Goal: Task Accomplishment & Management: Use online tool/utility

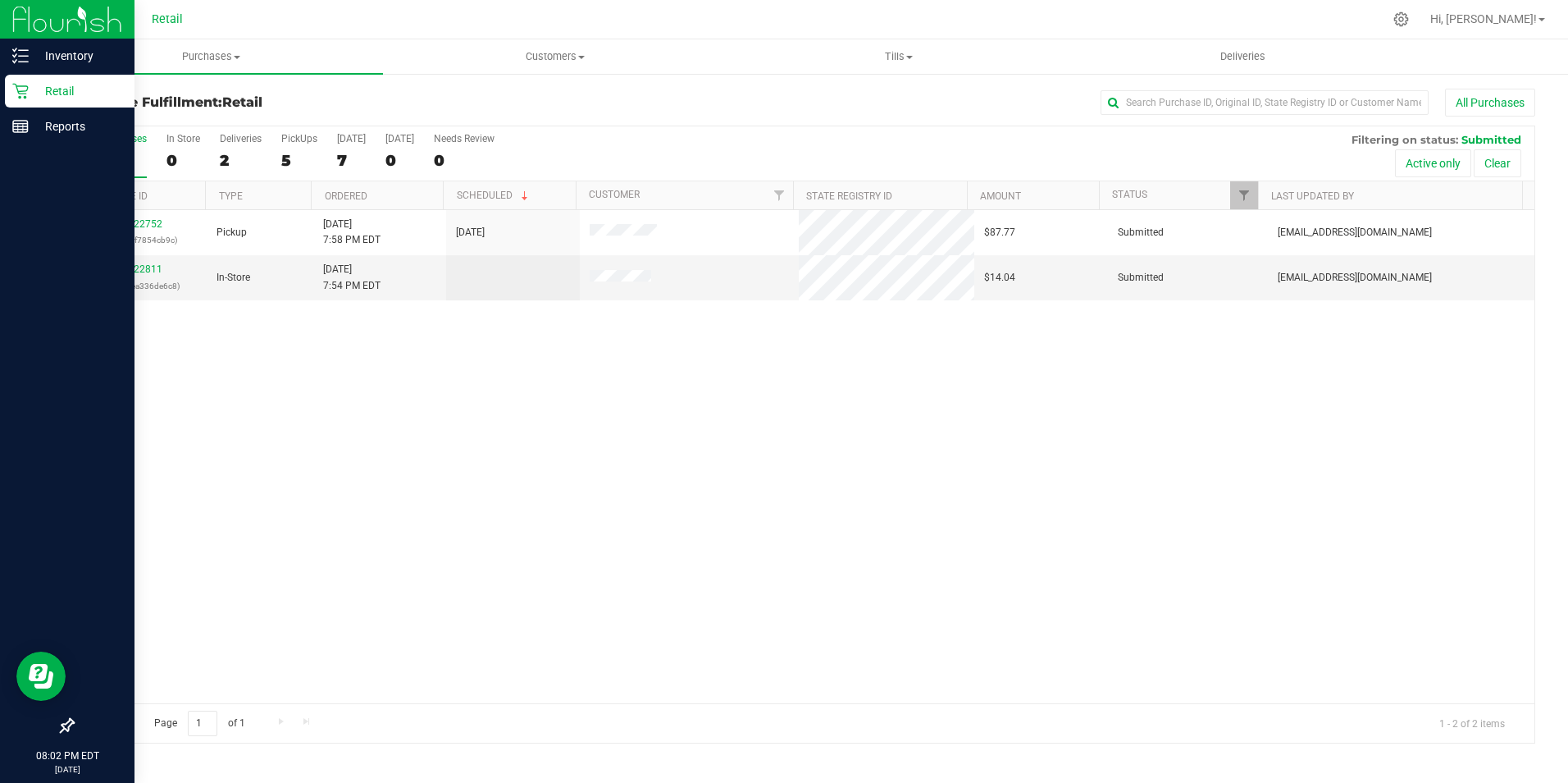
click at [9, 86] on div "Retail" at bounding box center [70, 90] width 130 height 33
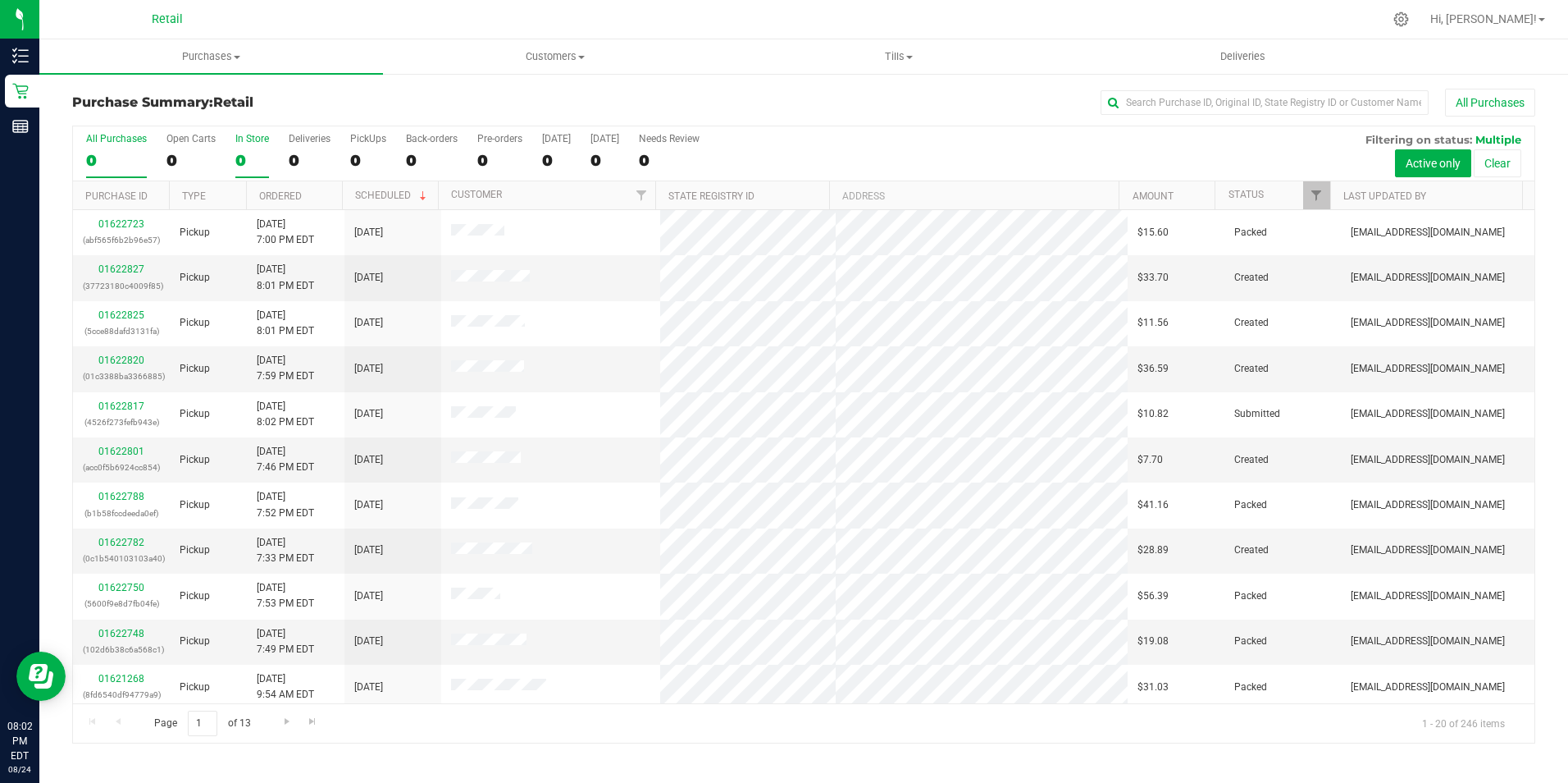
click at [240, 156] on div "0" at bounding box center [252, 160] width 34 height 19
click at [0, 0] on input "In Store 0" at bounding box center [0, 0] width 0 height 0
click at [240, 156] on div "0" at bounding box center [252, 160] width 34 height 19
click at [0, 0] on input "In Store 0" at bounding box center [0, 0] width 0 height 0
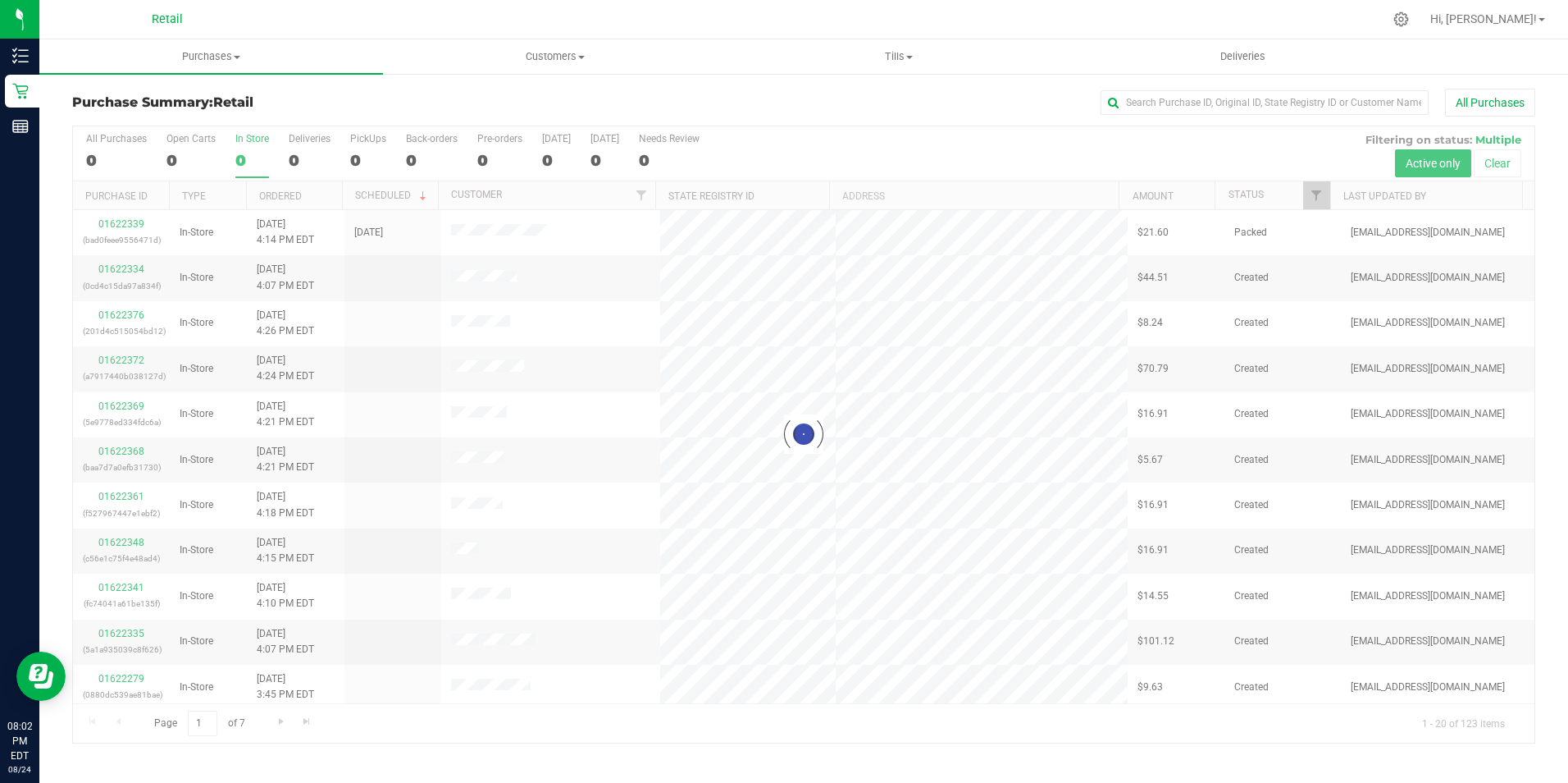
click at [240, 156] on div "0" at bounding box center [252, 160] width 34 height 19
click at [0, 0] on input "In Store 0" at bounding box center [0, 0] width 0 height 0
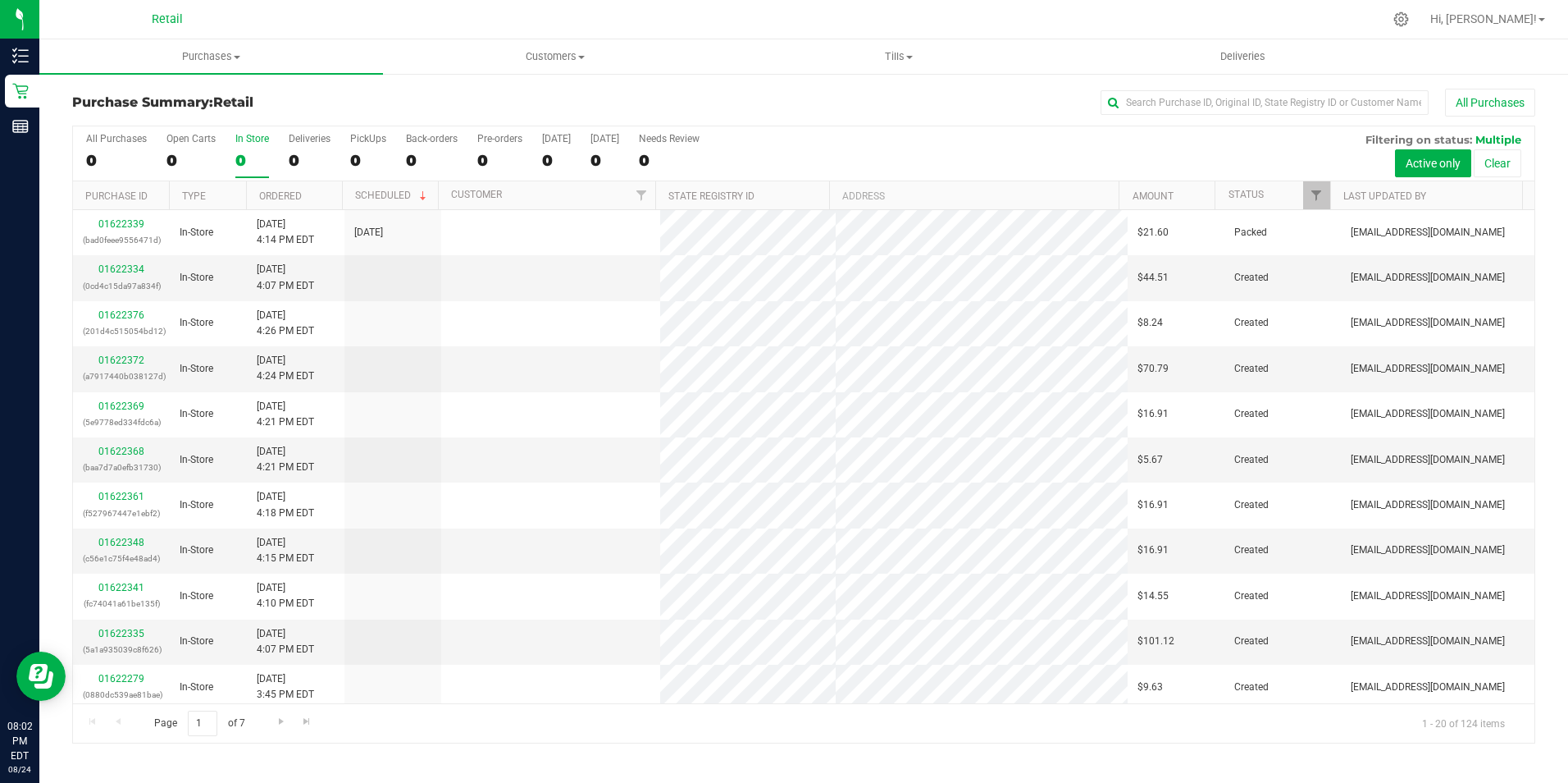
click at [240, 156] on div "0" at bounding box center [252, 160] width 34 height 19
click at [0, 0] on input "In Store 0" at bounding box center [0, 0] width 0 height 0
click at [260, 155] on div "0" at bounding box center [252, 160] width 34 height 19
click at [0, 0] on input "In Store 0" at bounding box center [0, 0] width 0 height 0
click at [249, 151] on div "0" at bounding box center [252, 160] width 34 height 19
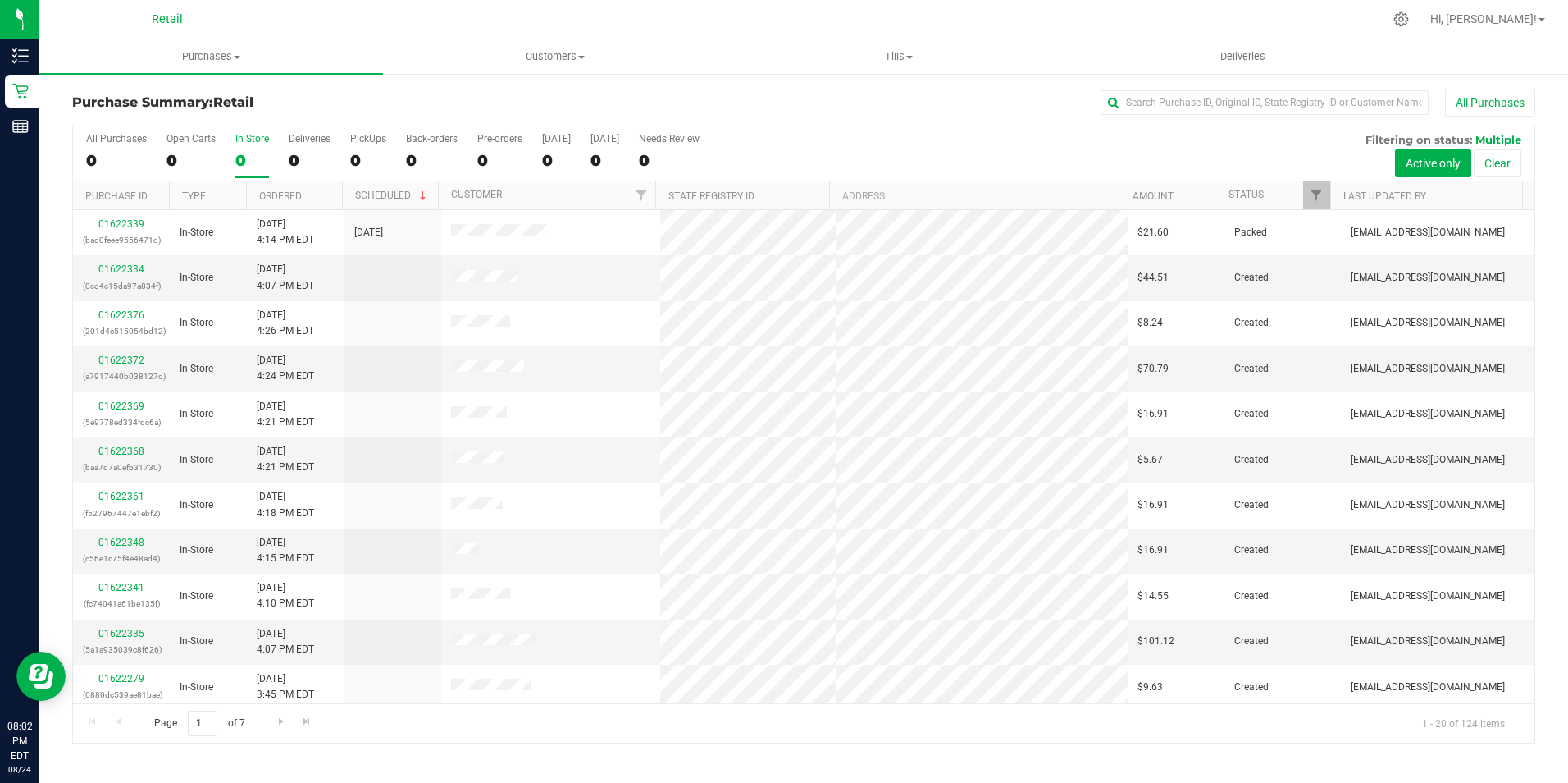
click at [0, 0] on input "In Store 0" at bounding box center [0, 0] width 0 height 0
click at [246, 150] on label "In Store 0" at bounding box center [252, 155] width 34 height 45
click at [0, 0] on input "In Store 0" at bounding box center [0, 0] width 0 height 0
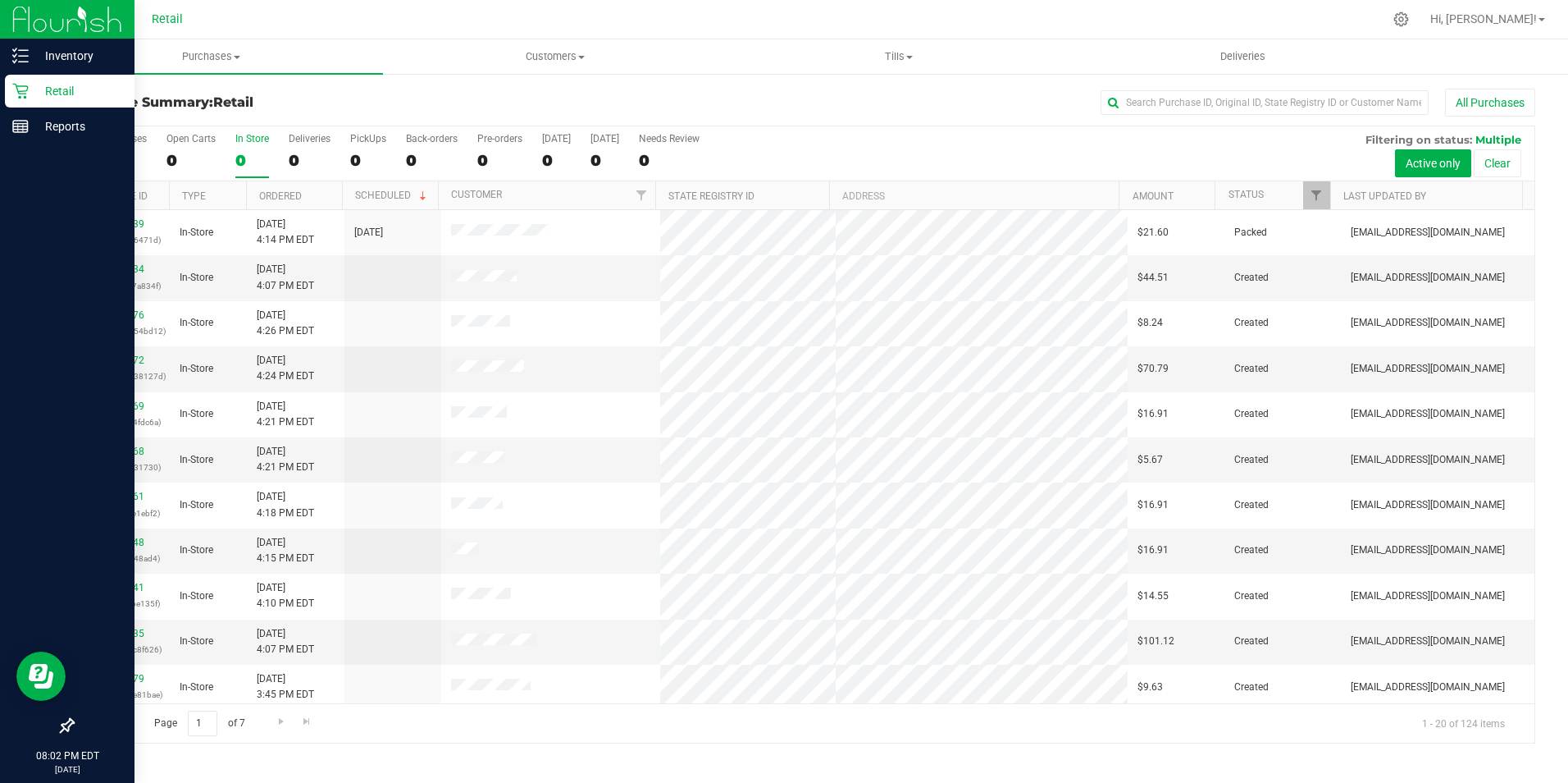
click at [33, 94] on p "Retail" at bounding box center [78, 90] width 99 height 20
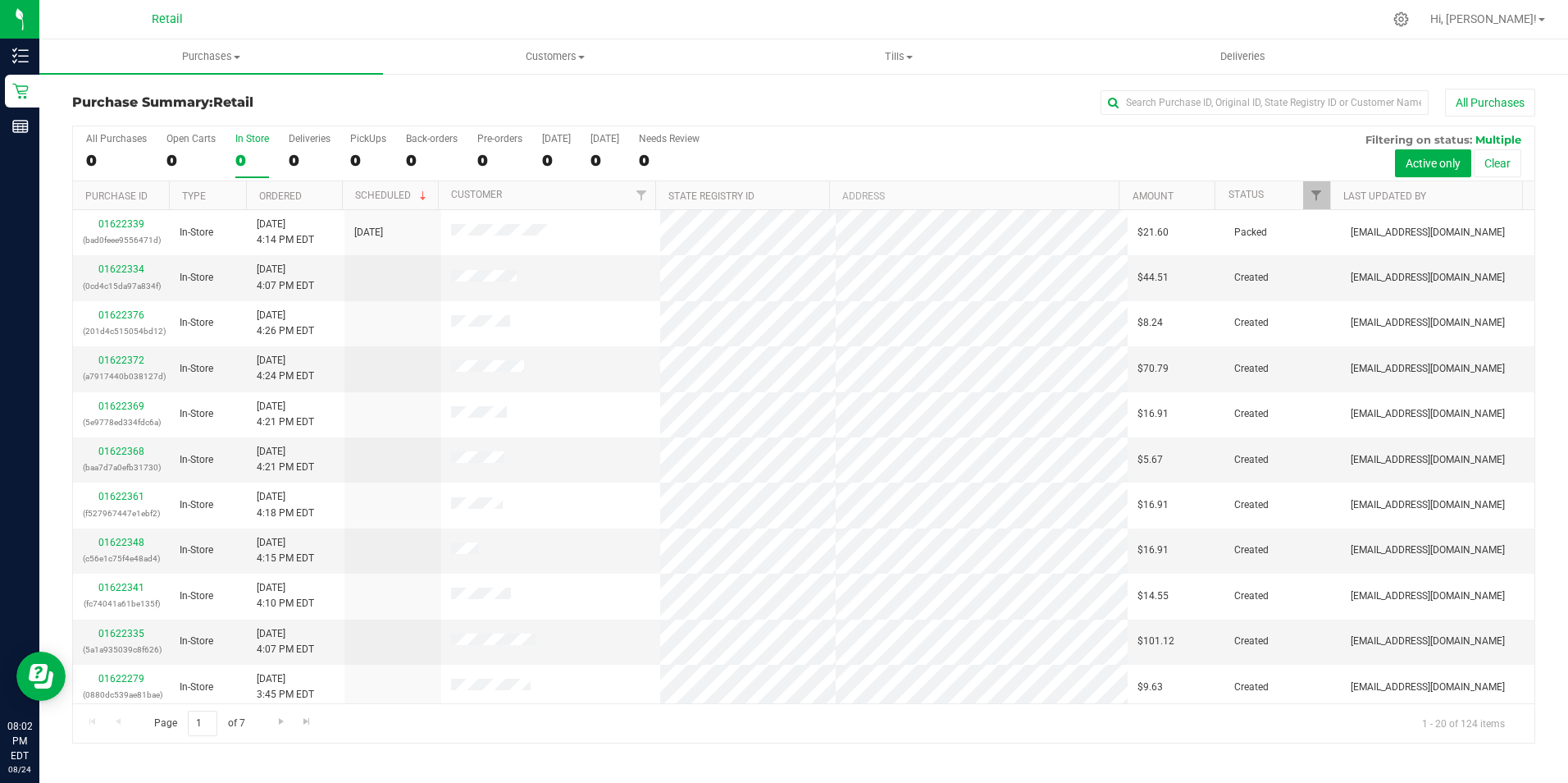
click at [257, 151] on div "0" at bounding box center [252, 160] width 34 height 19
click at [0, 0] on input "In Store 0" at bounding box center [0, 0] width 0 height 0
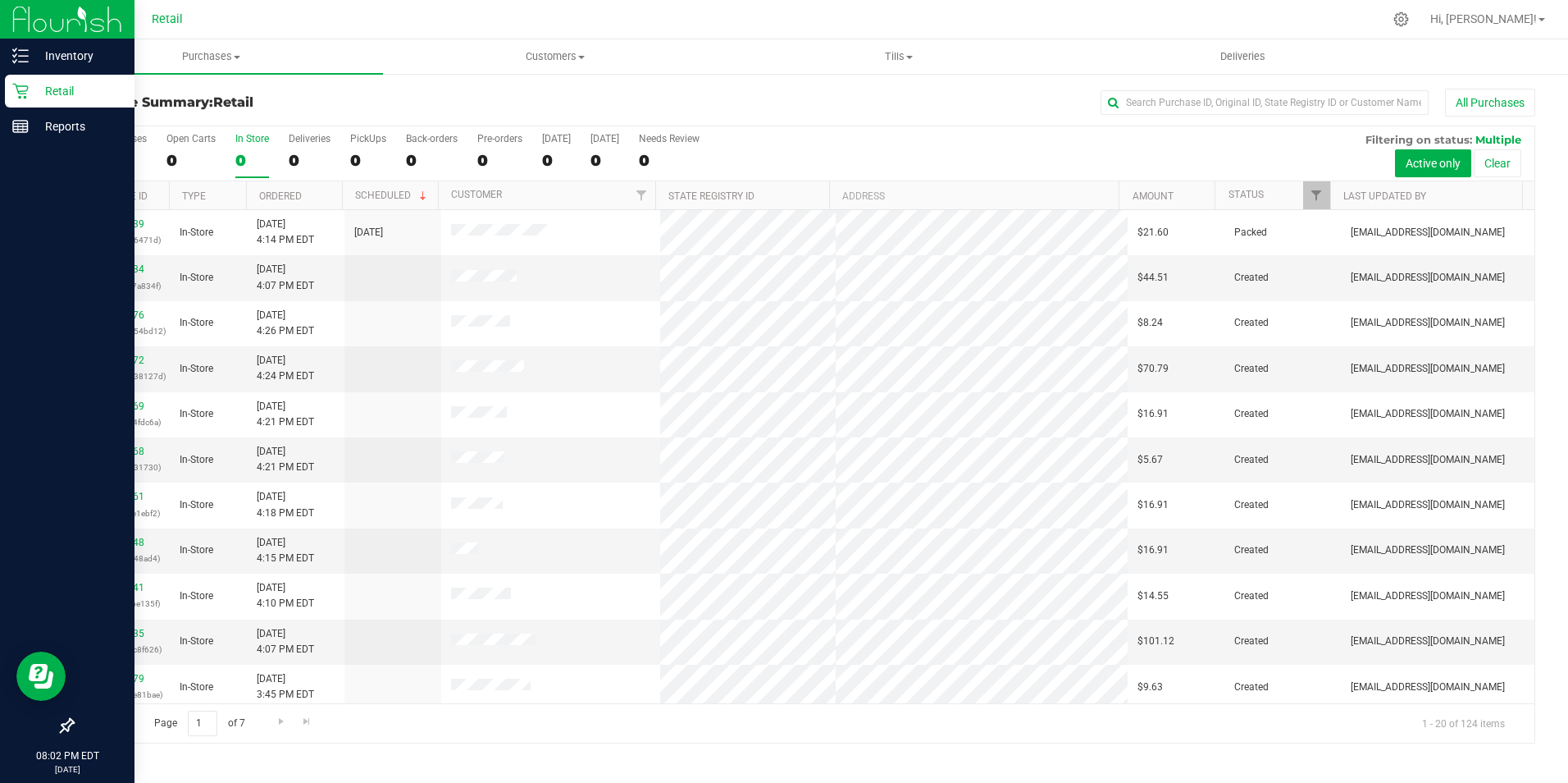
click at [30, 88] on p "Retail" at bounding box center [78, 90] width 99 height 20
